Goal: Check status: Check status

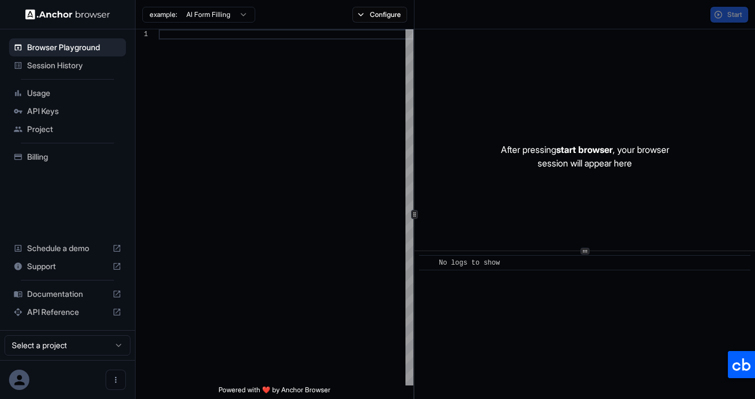
scroll to position [71, 0]
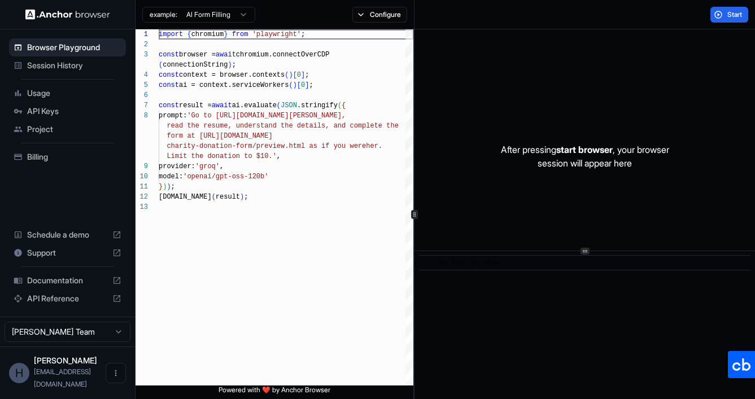
click at [61, 65] on span "Session History" at bounding box center [74, 65] width 94 height 11
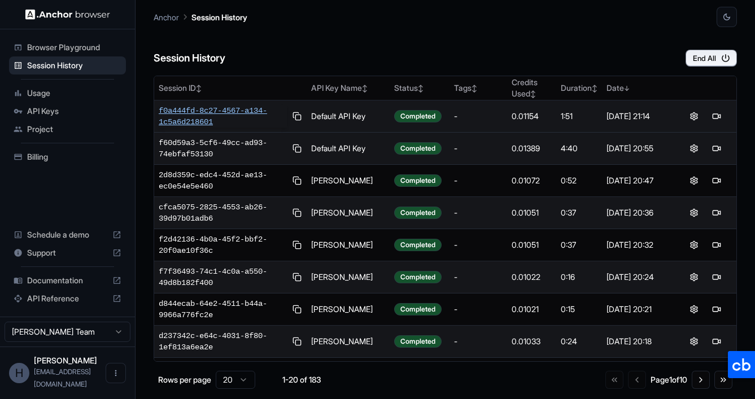
click at [234, 111] on span "f0a444fd-8c27-4567-a134-1c5a6d218601" at bounding box center [223, 116] width 128 height 23
